Goal: Transaction & Acquisition: Book appointment/travel/reservation

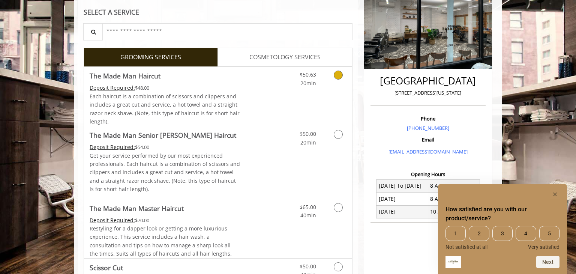
scroll to position [130, 0]
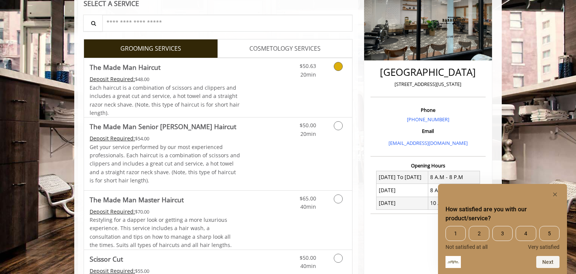
click at [338, 73] on link "Grooming services" at bounding box center [336, 68] width 19 height 21
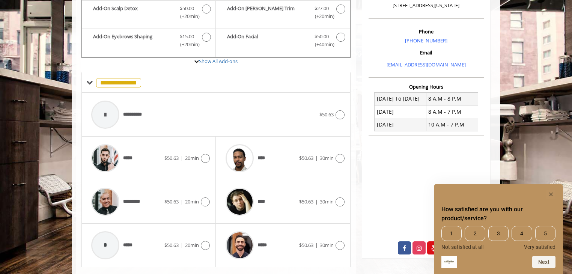
scroll to position [227, 0]
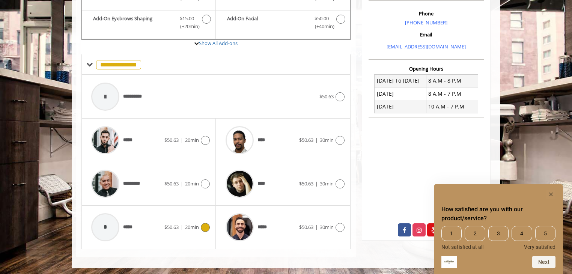
click at [207, 223] on icon at bounding box center [205, 227] width 9 height 9
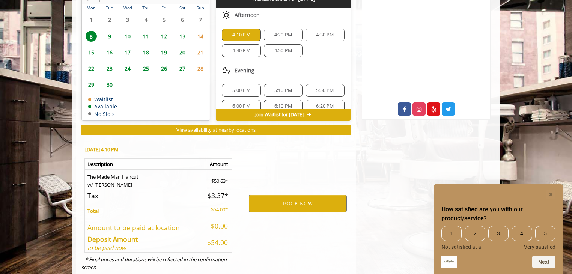
scroll to position [366, 0]
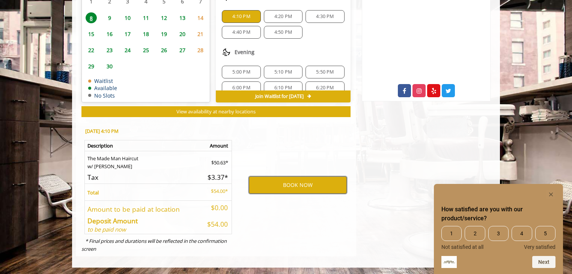
click at [289, 183] on button "BOOK NOW" at bounding box center [298, 184] width 98 height 17
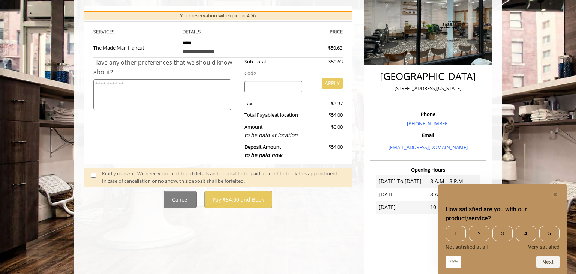
scroll to position [127, 0]
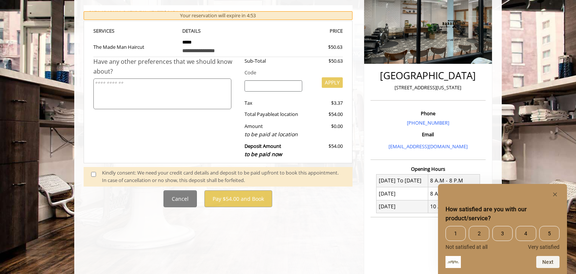
click at [171, 175] on div "Kindly consent: We need your credit card details and deposit to be paid upfront…" at bounding box center [223, 177] width 243 height 16
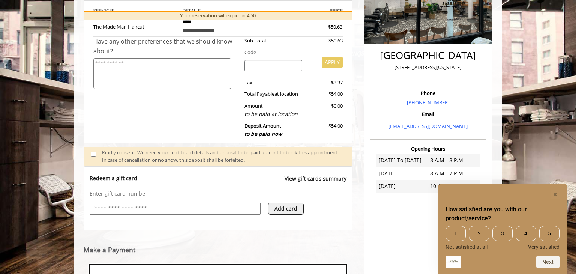
click at [121, 209] on input "text" at bounding box center [175, 208] width 163 height 9
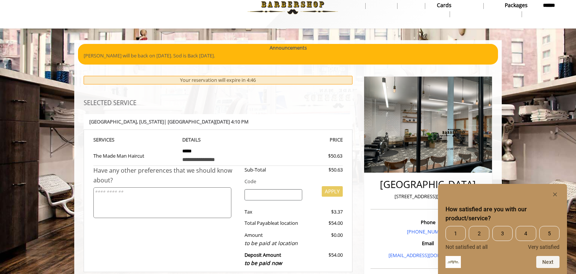
scroll to position [18, 0]
click at [557, 195] on rect "Hide survey" at bounding box center [555, 194] width 9 height 9
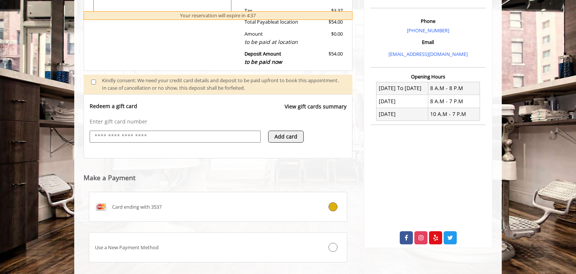
scroll to position [261, 0]
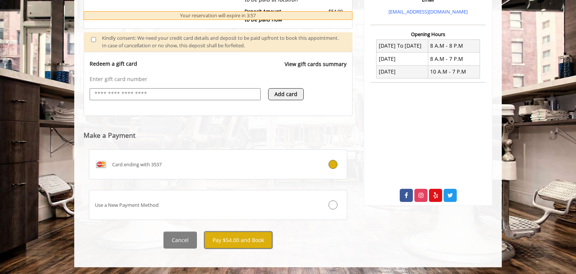
click at [220, 237] on button "Pay $54.00 and Book" at bounding box center [238, 239] width 68 height 17
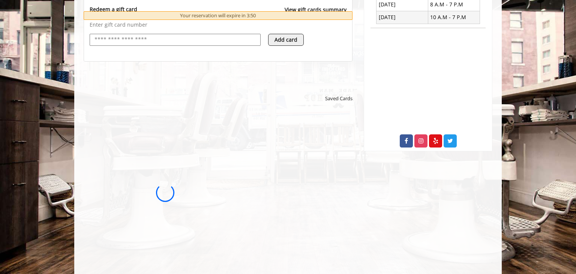
scroll to position [318, 0]
